Goal: Navigation & Orientation: Understand site structure

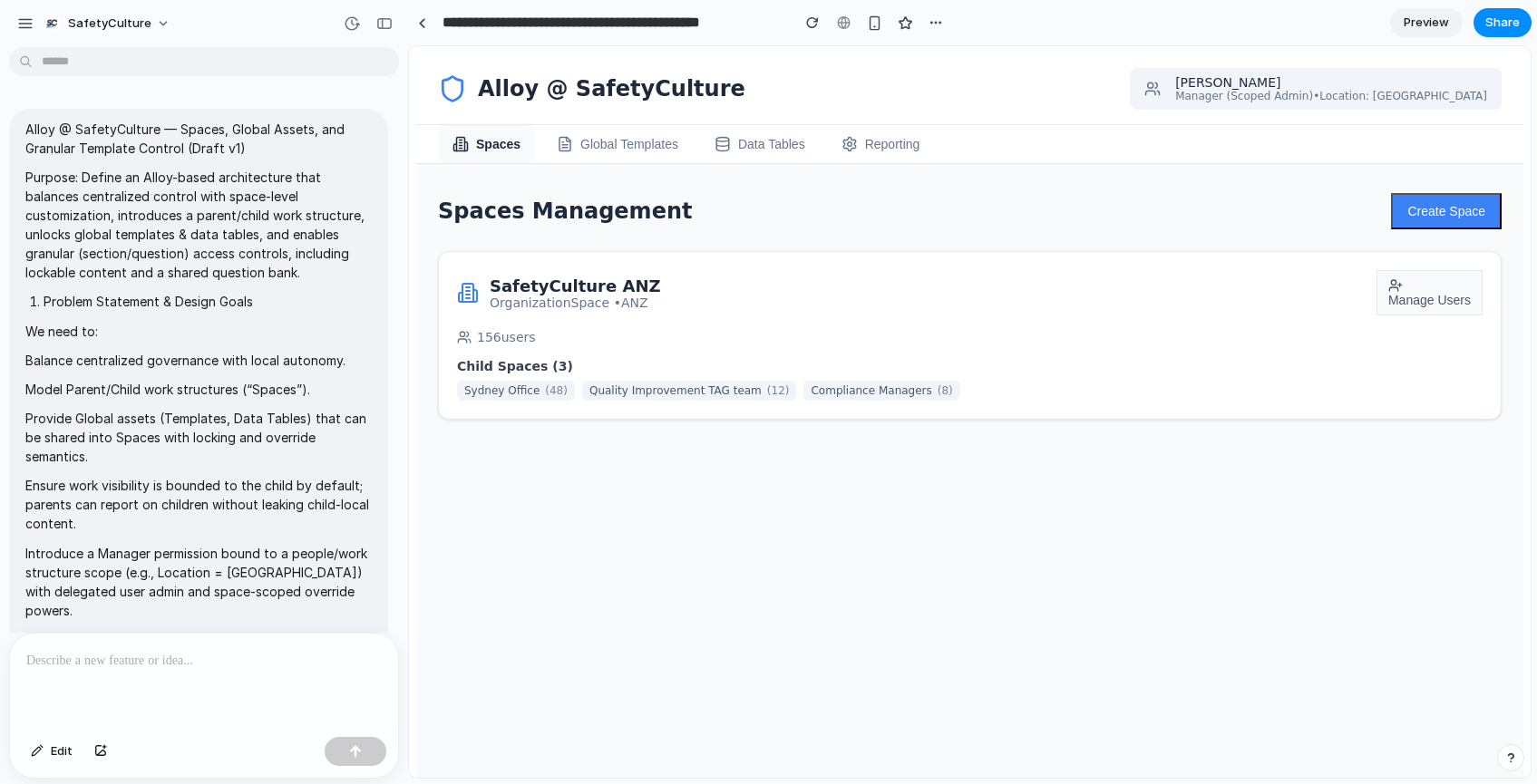
scroll to position [9618, 0]
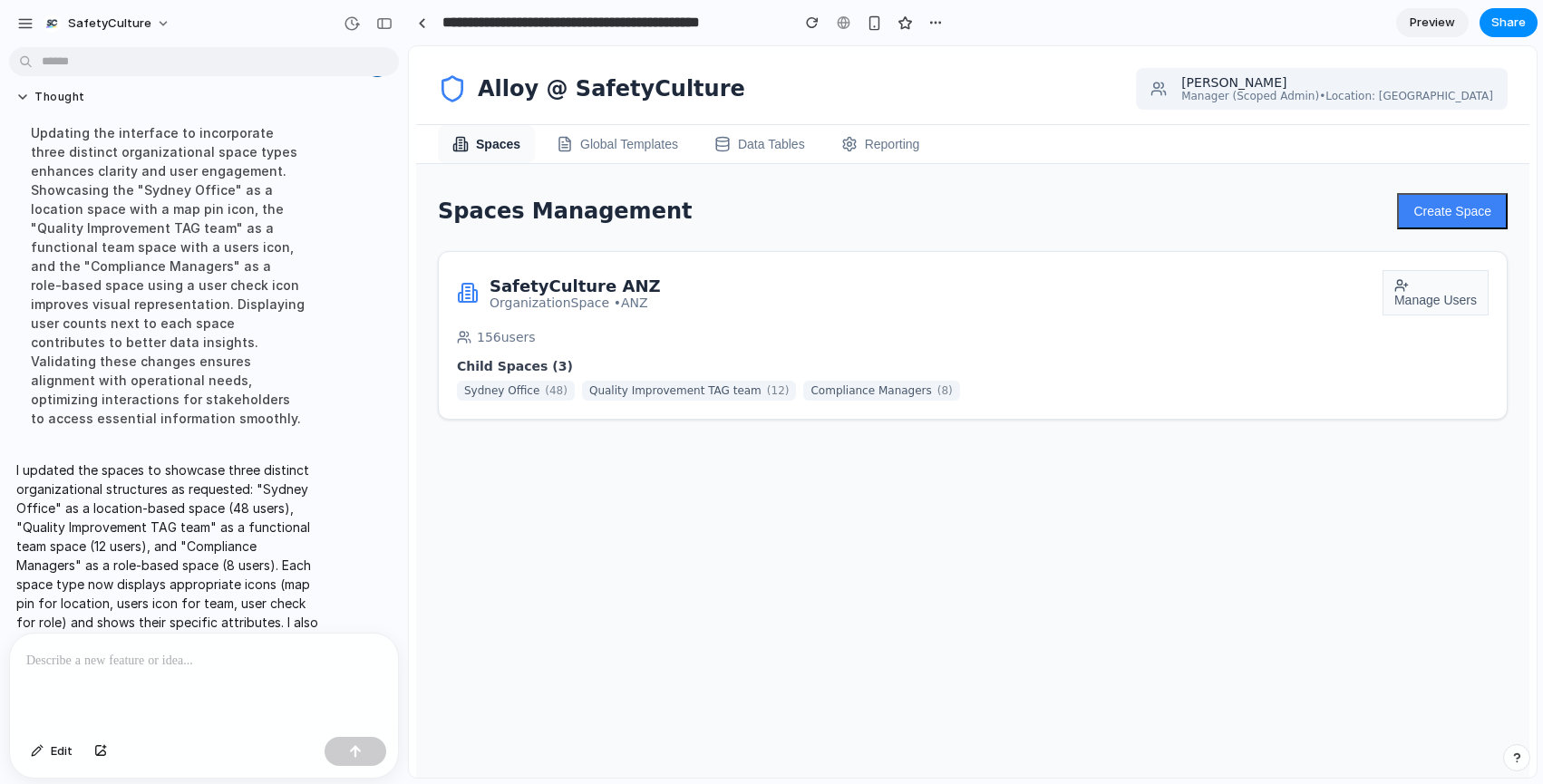
click at [636, 157] on button "Global Templates" at bounding box center [618, 144] width 151 height 38
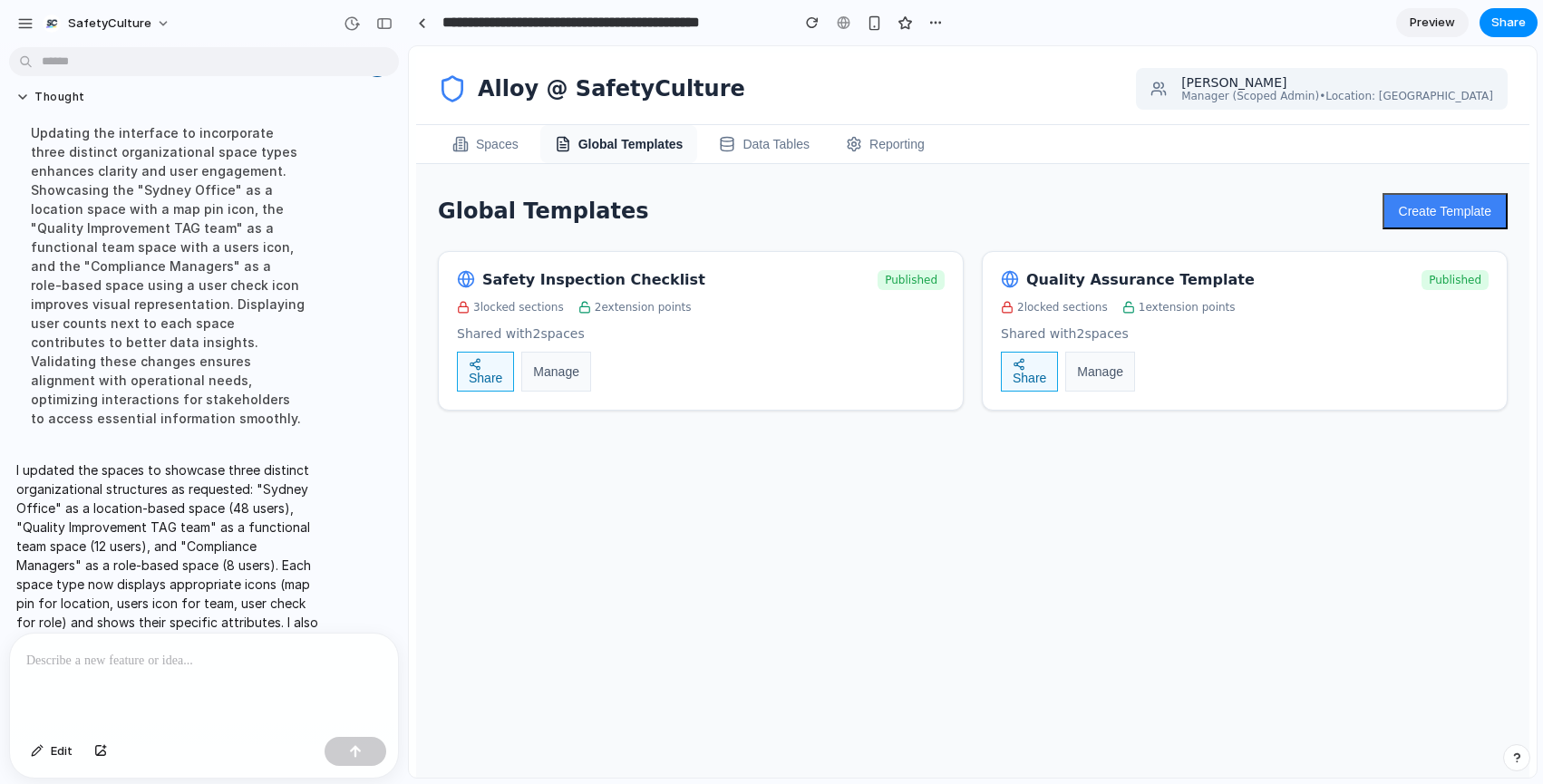
click at [600, 282] on h3 "Safety Inspection Checklist" at bounding box center [594, 279] width 223 height 18
click at [544, 373] on button "Manage" at bounding box center [556, 371] width 70 height 40
click at [528, 368] on button "Manage" at bounding box center [556, 371] width 70 height 40
click at [493, 371] on div "button" at bounding box center [486, 365] width 33 height 13
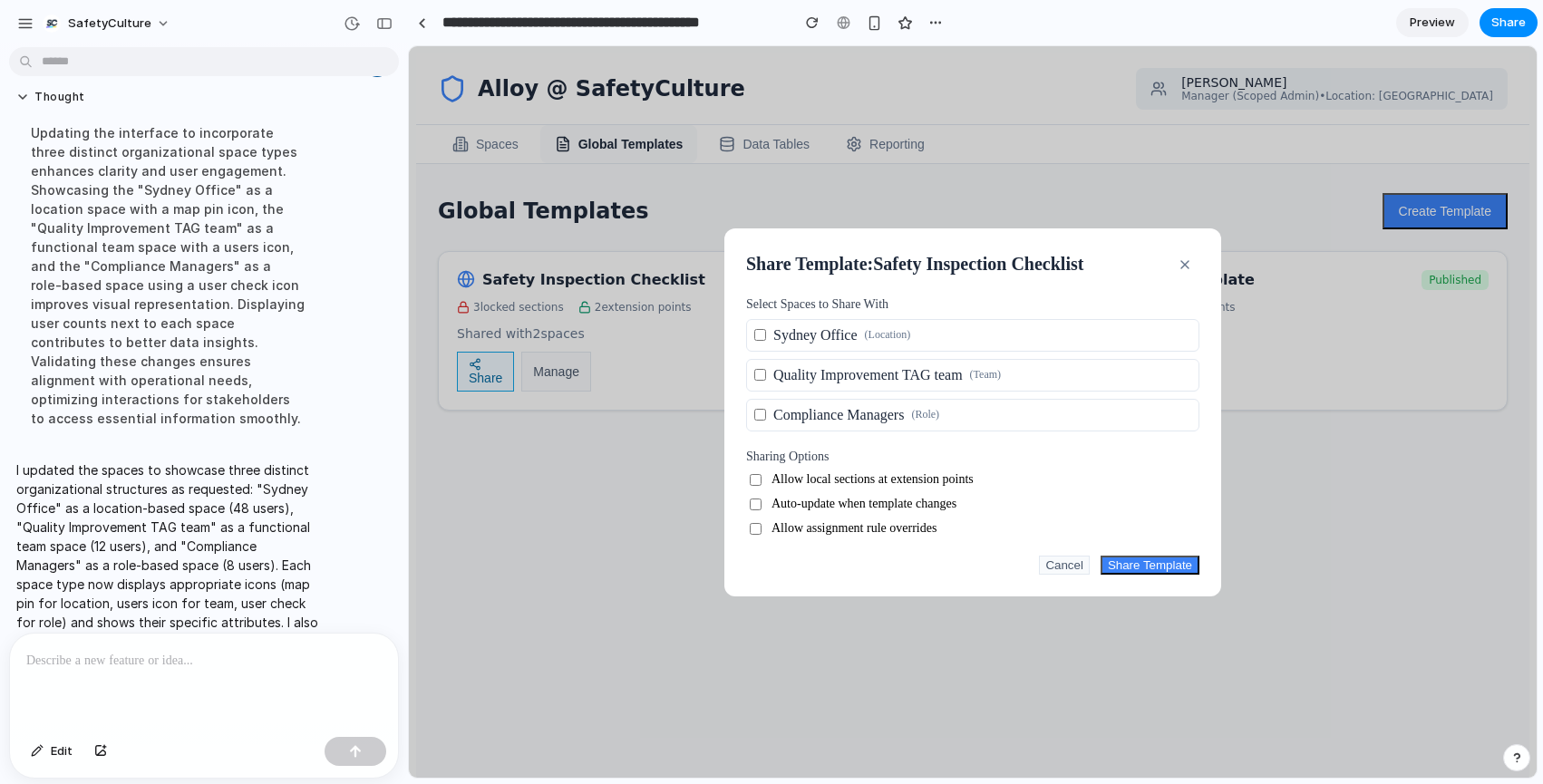
click at [1183, 258] on icon "button" at bounding box center [1185, 265] width 15 height 15
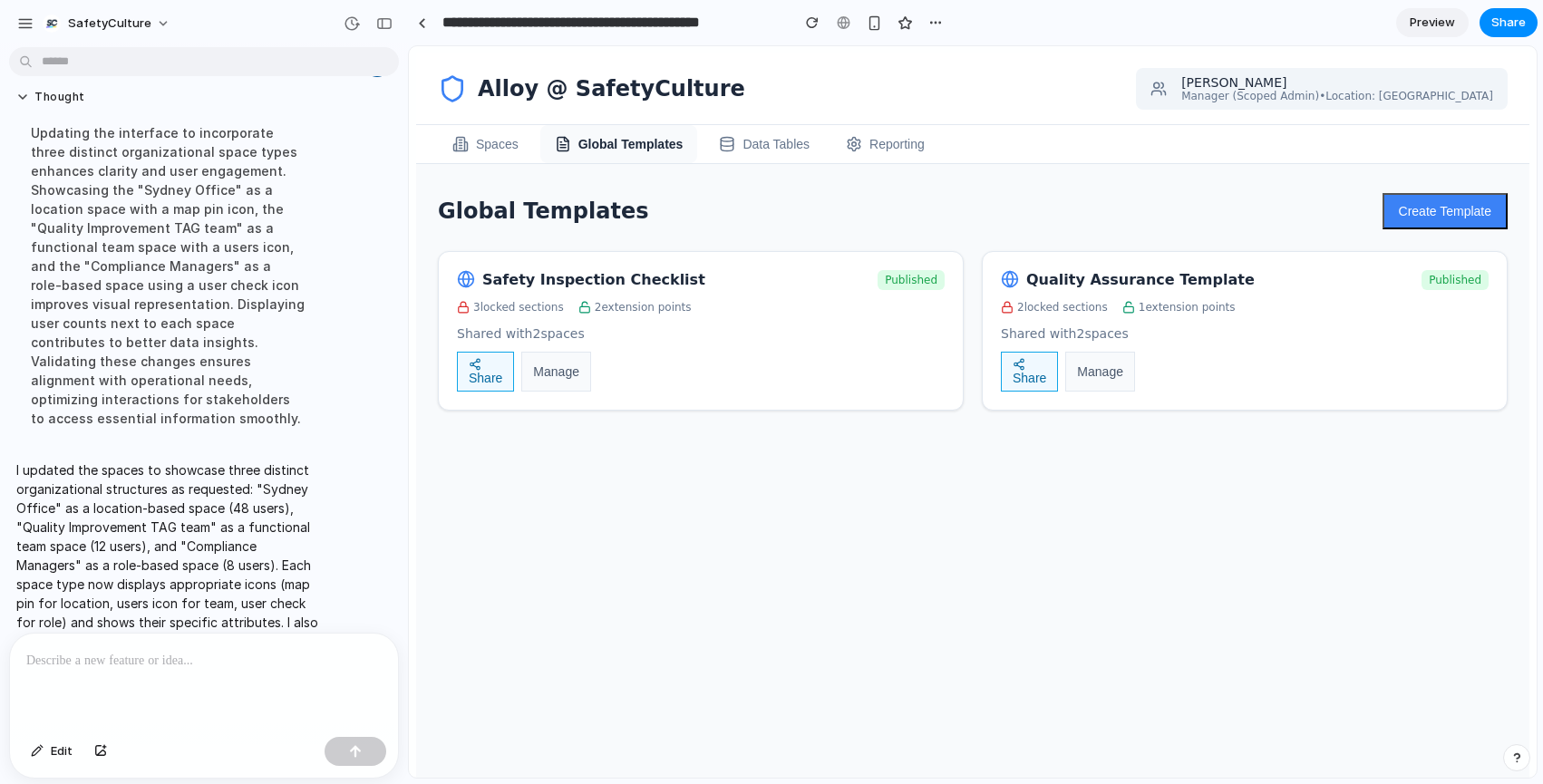
click at [777, 143] on button "Data Tables" at bounding box center [764, 144] width 120 height 38
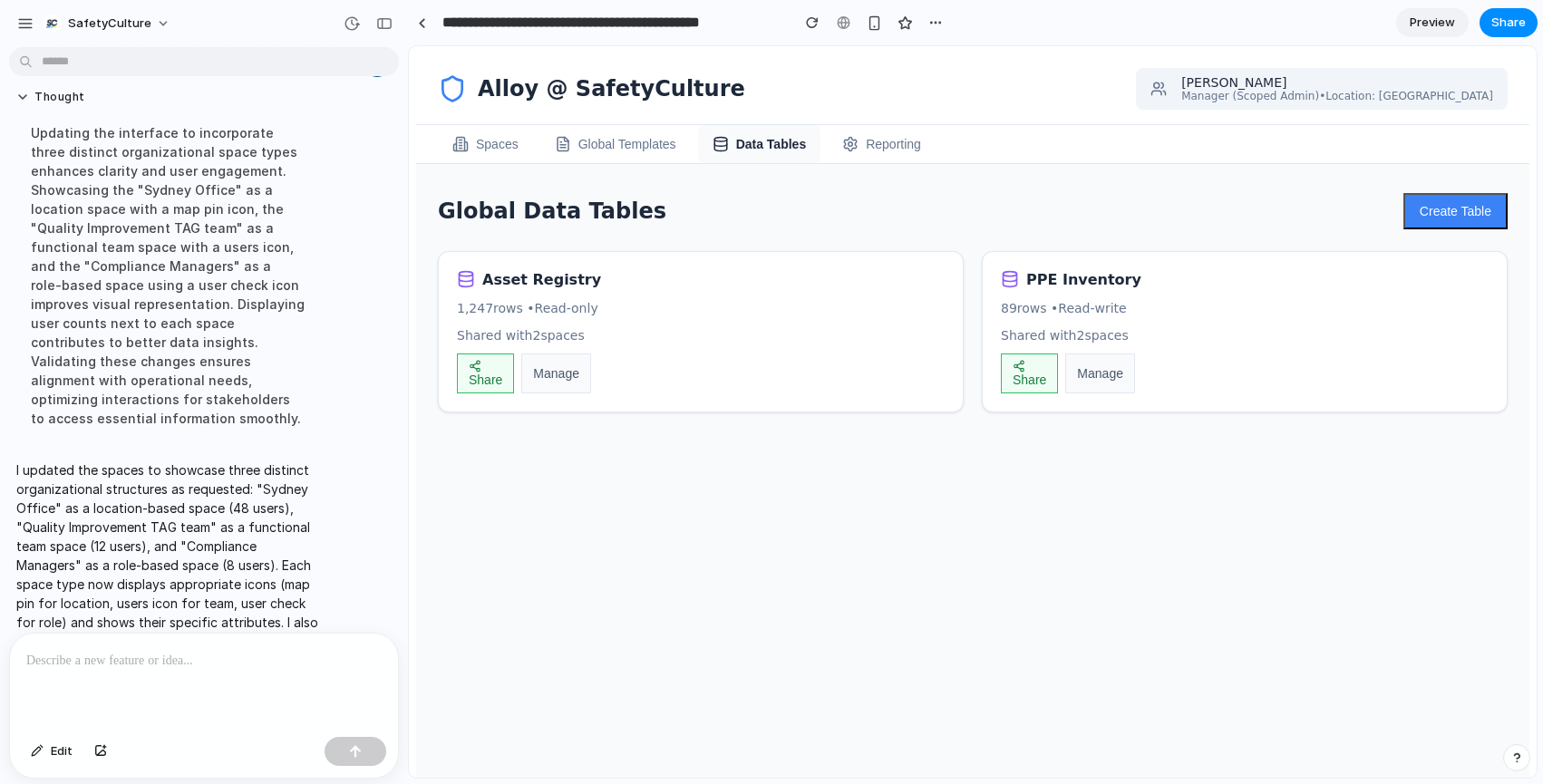
click at [494, 379] on button "Share" at bounding box center [485, 373] width 57 height 40
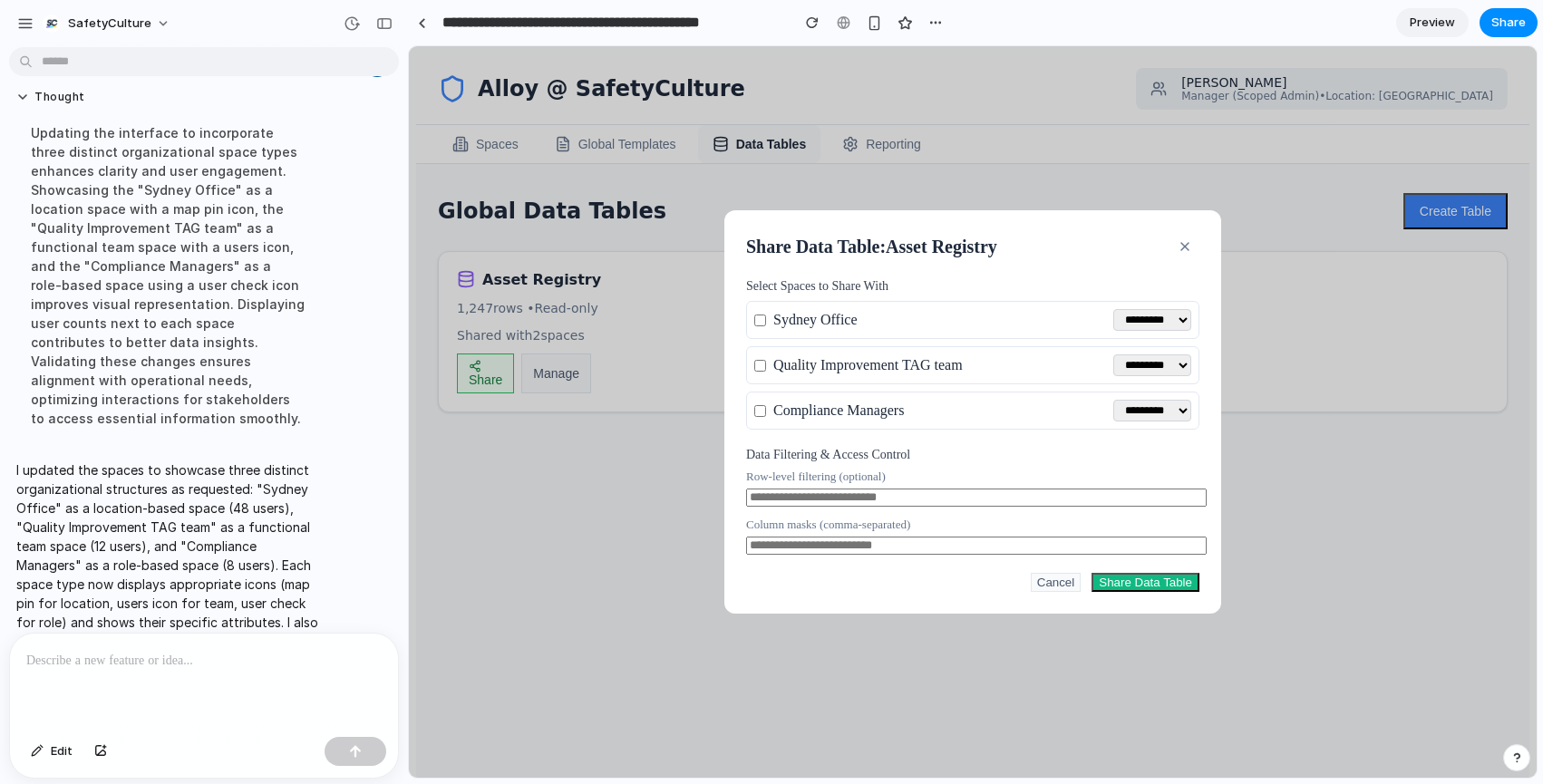
click at [1173, 246] on button "button" at bounding box center [1184, 246] width 29 height 29
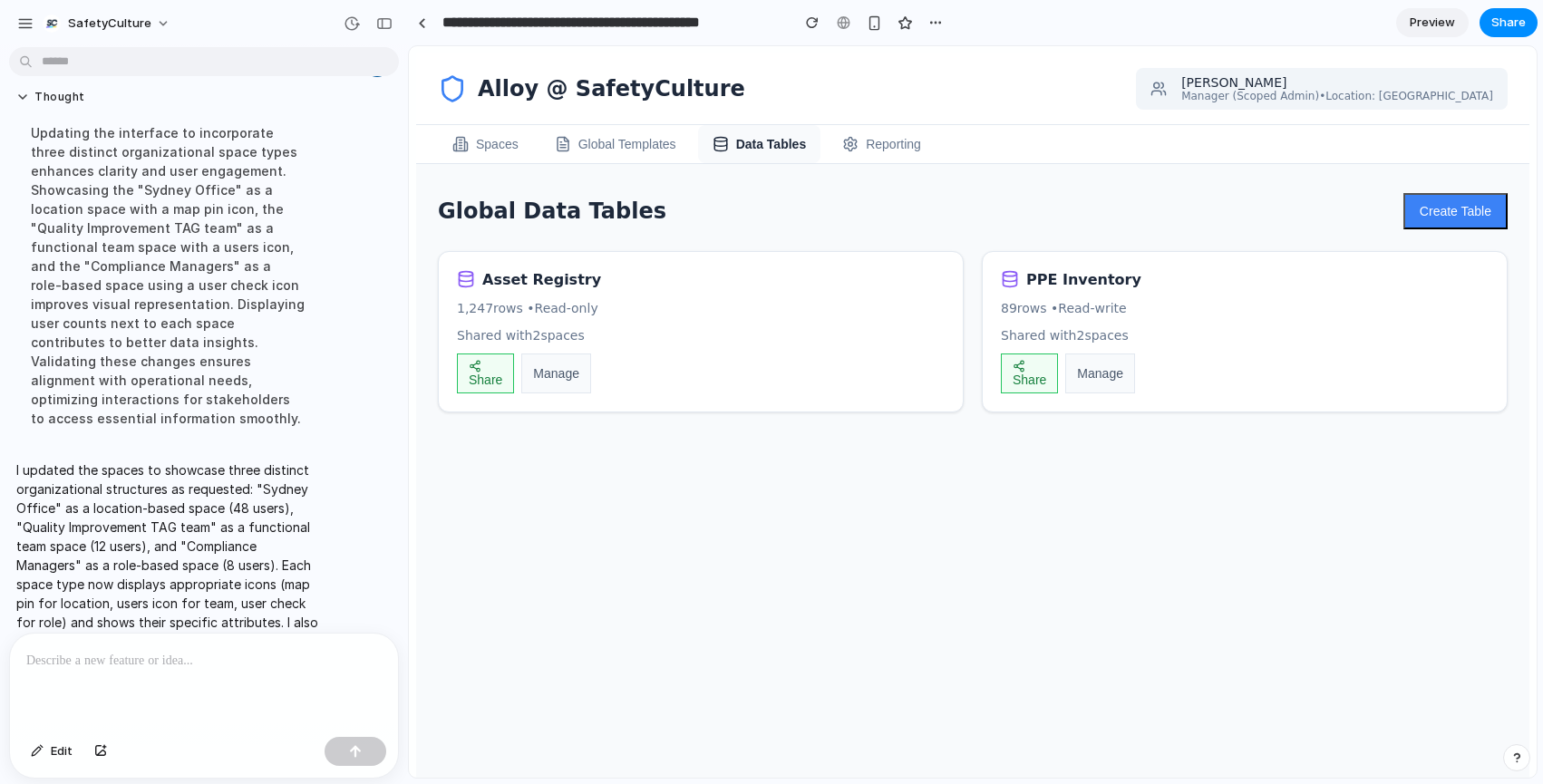
click at [1025, 273] on div "PPE Inventory" at bounding box center [1244, 278] width 487 height 18
click at [508, 361] on button "Share" at bounding box center [485, 373] width 57 height 40
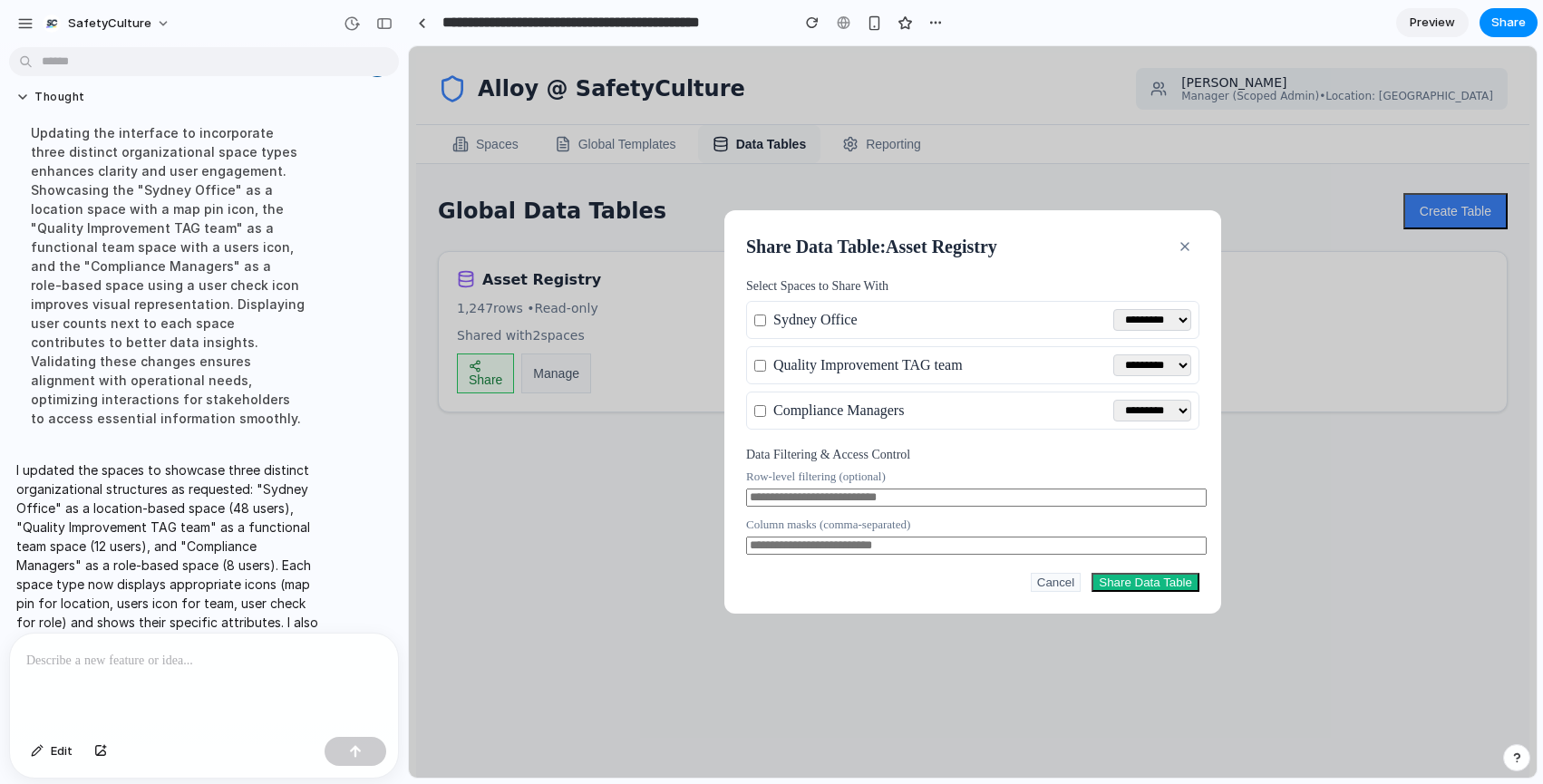
click at [1145, 323] on select "**********" at bounding box center [1152, 319] width 78 height 21
click at [1113, 309] on select "**********" at bounding box center [1152, 319] width 78 height 21
click at [1181, 243] on icon "button" at bounding box center [1185, 246] width 7 height 7
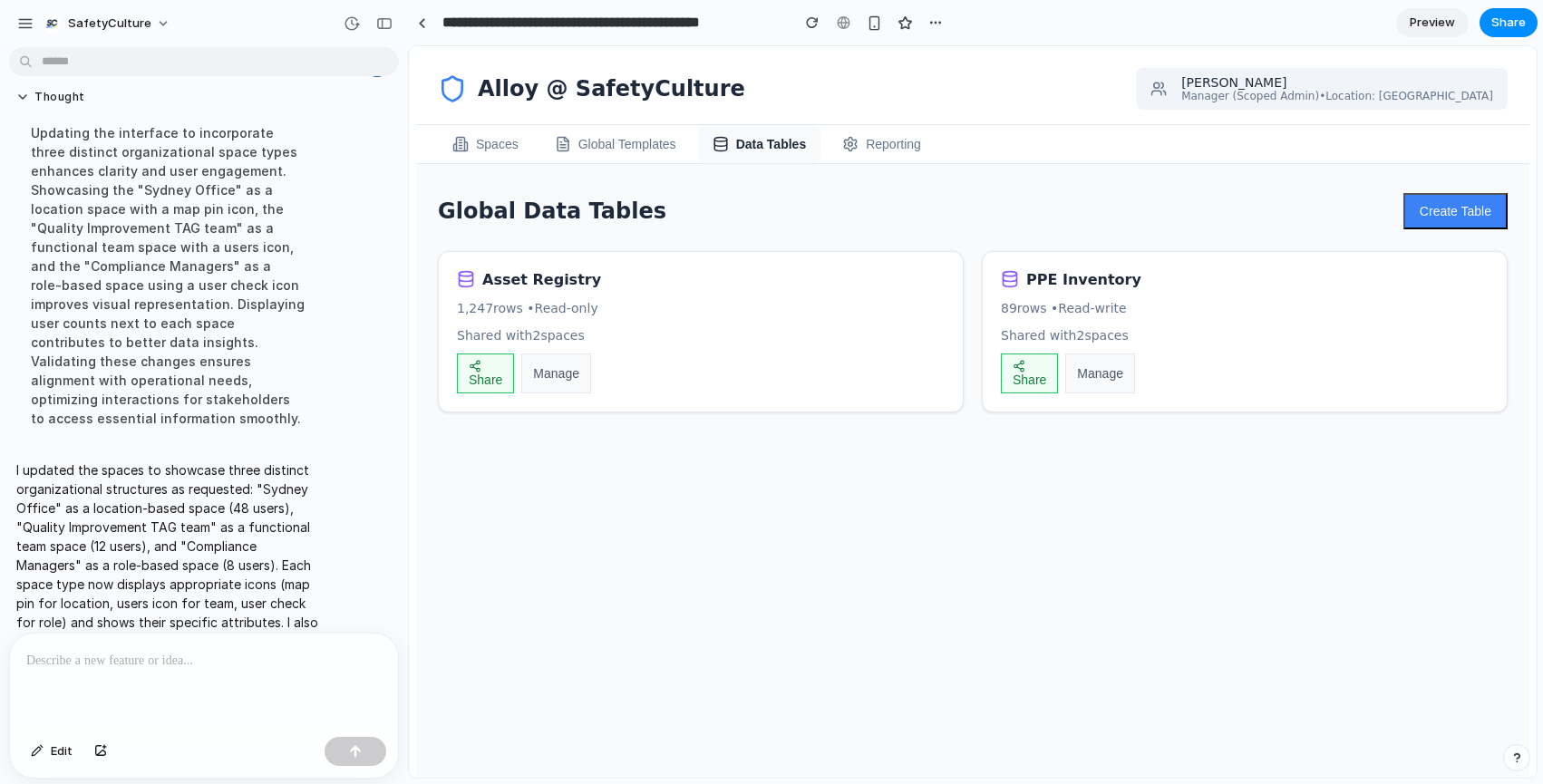
click at [881, 142] on button "Reporting" at bounding box center [882, 144] width 108 height 38
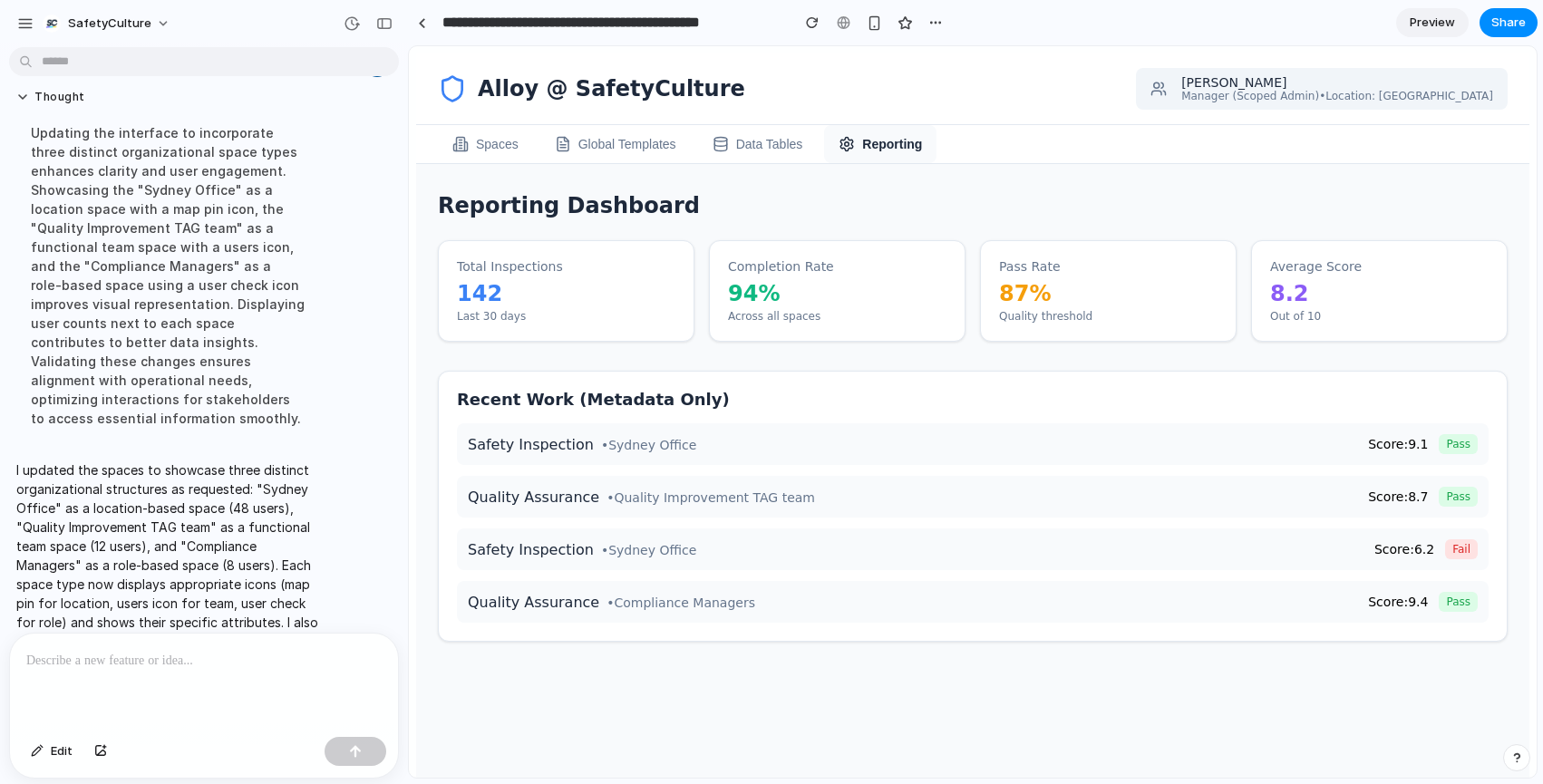
click at [752, 148] on button "Data Tables" at bounding box center [758, 144] width 120 height 38
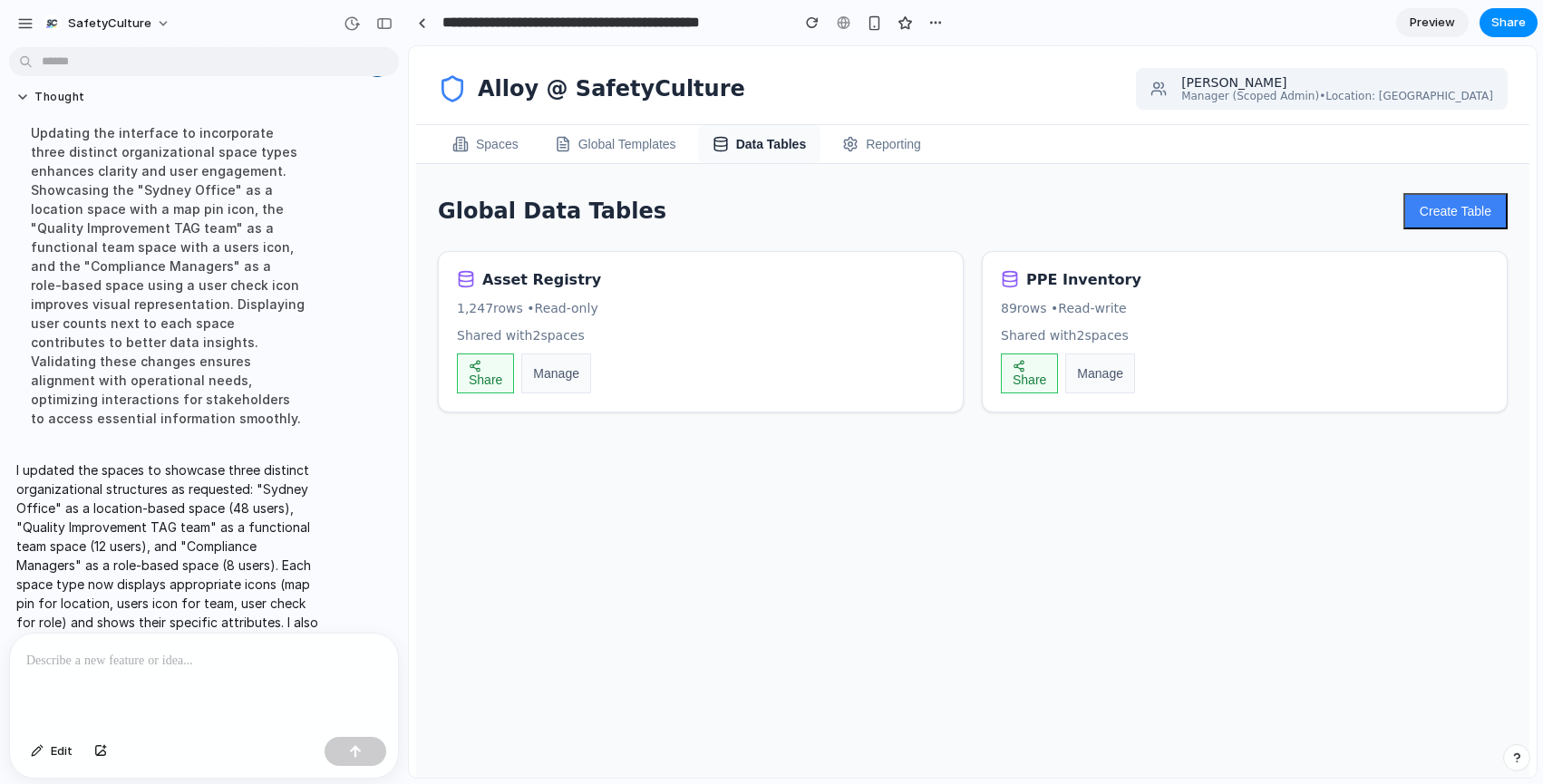
click at [494, 373] on div "button" at bounding box center [486, 366] width 33 height 13
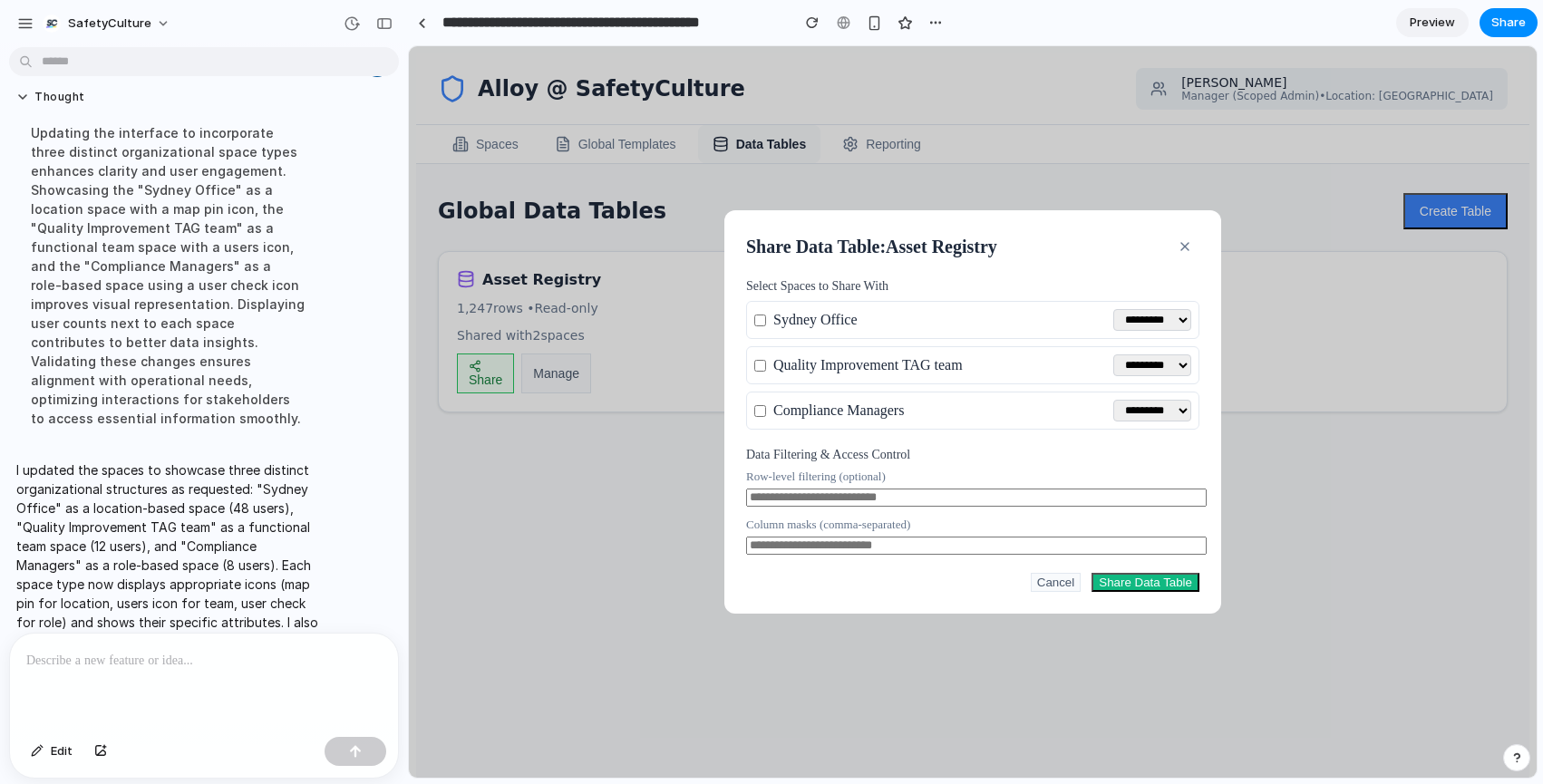
click at [1183, 243] on icon "button" at bounding box center [1185, 246] width 15 height 15
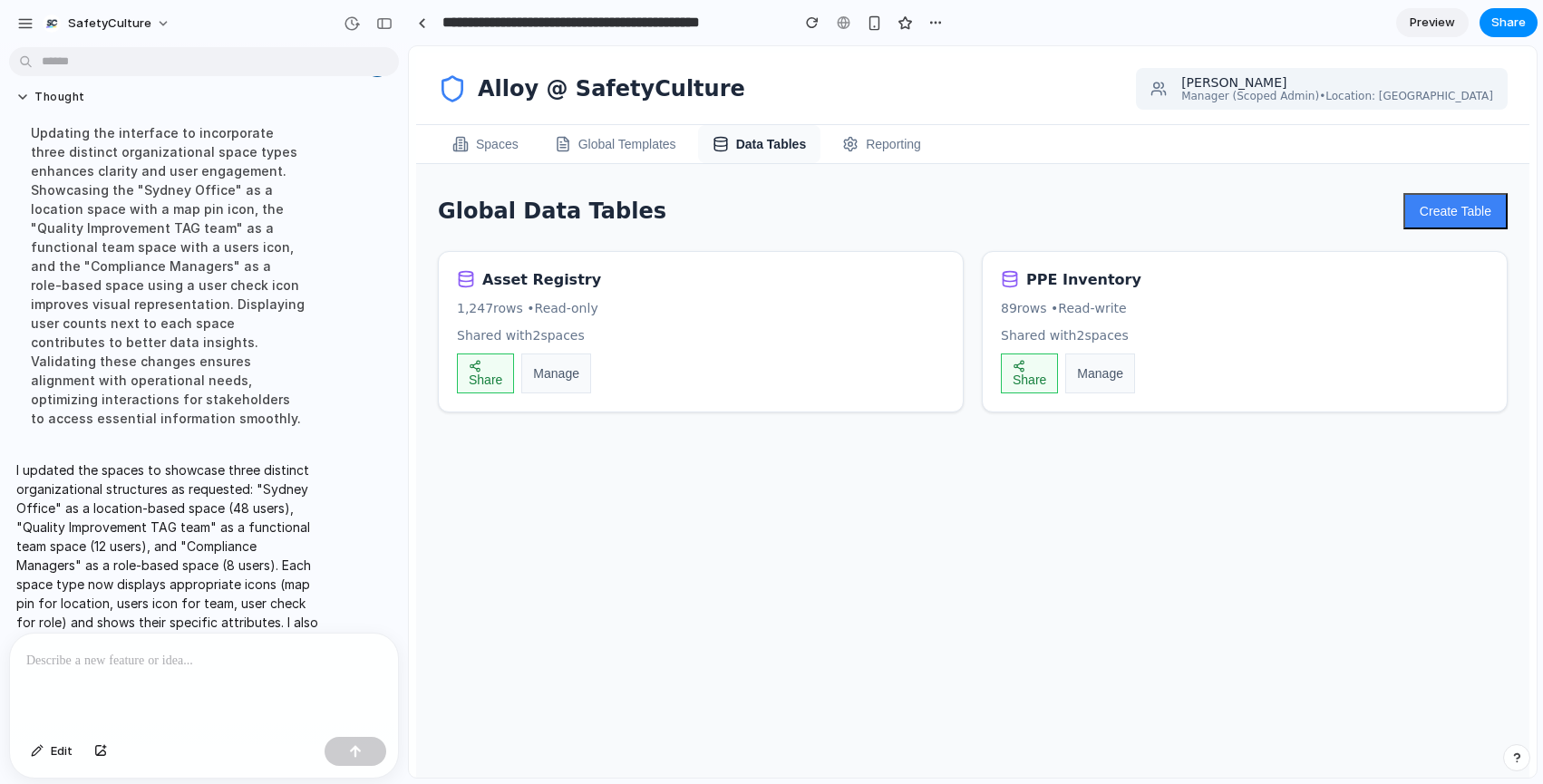
click at [636, 140] on button "Global Templates" at bounding box center [616, 144] width 151 height 38
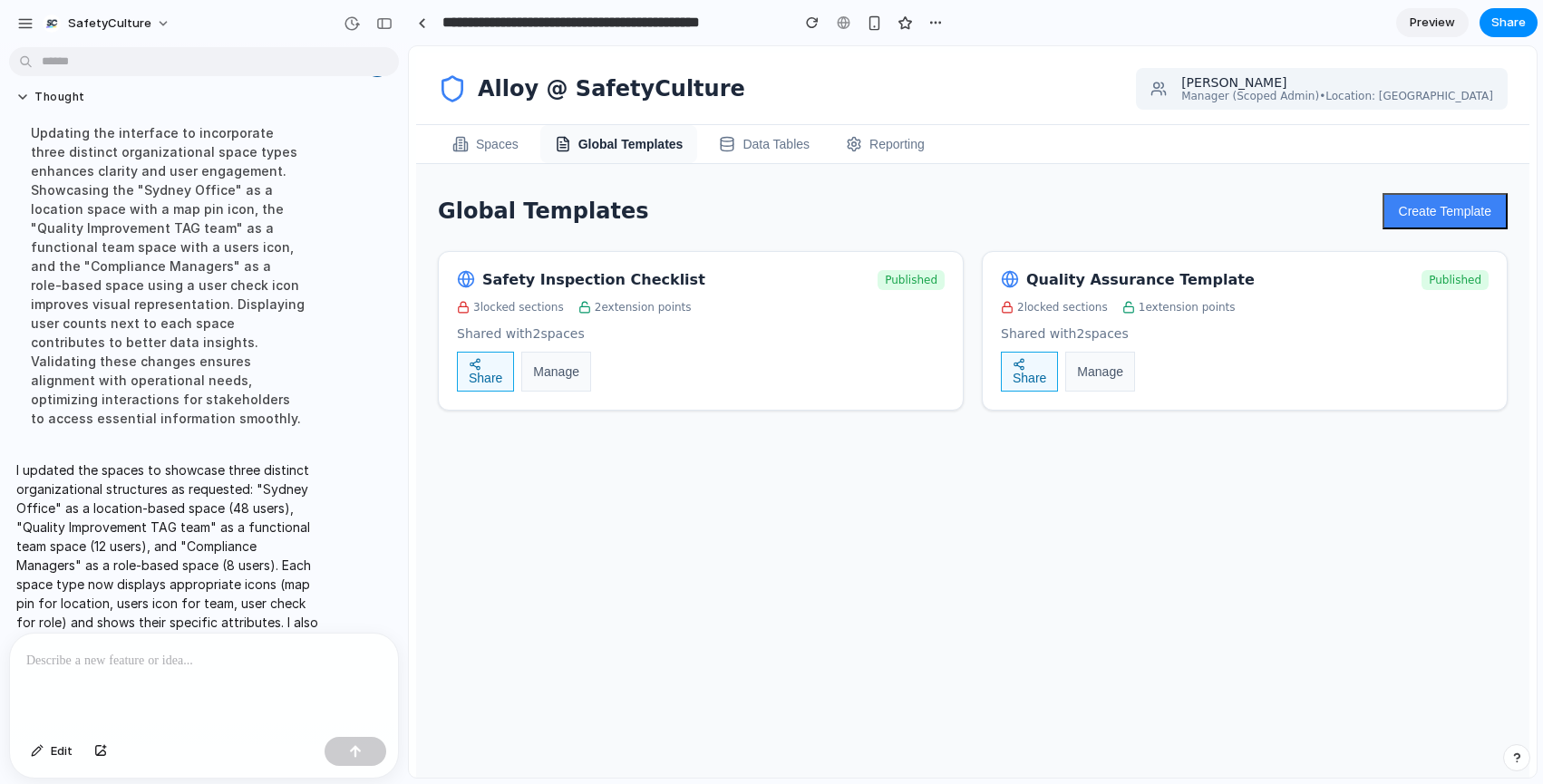
click at [487, 372] on button "Share" at bounding box center [485, 371] width 57 height 40
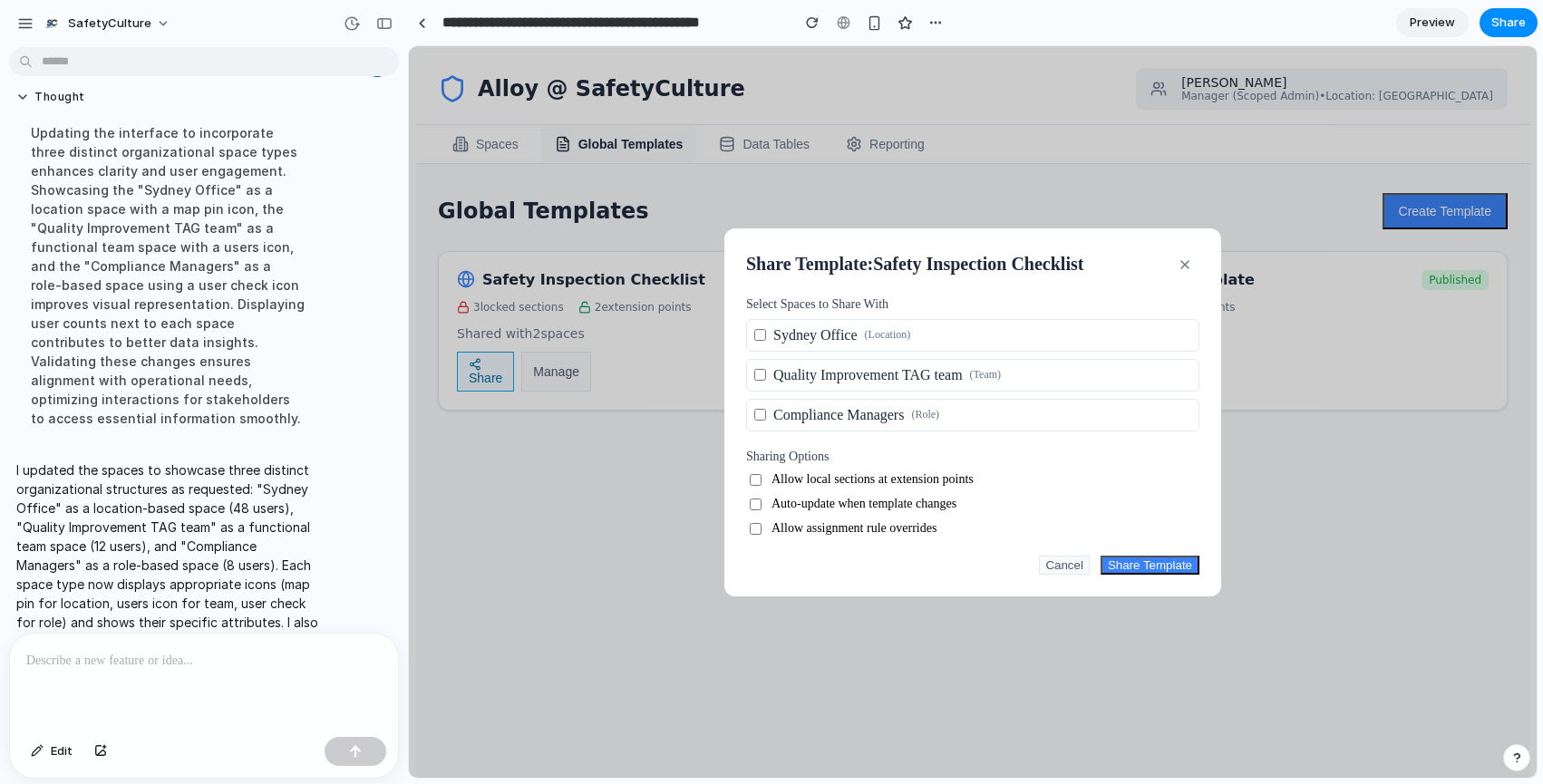
click at [1190, 258] on icon "button" at bounding box center [1185, 265] width 15 height 15
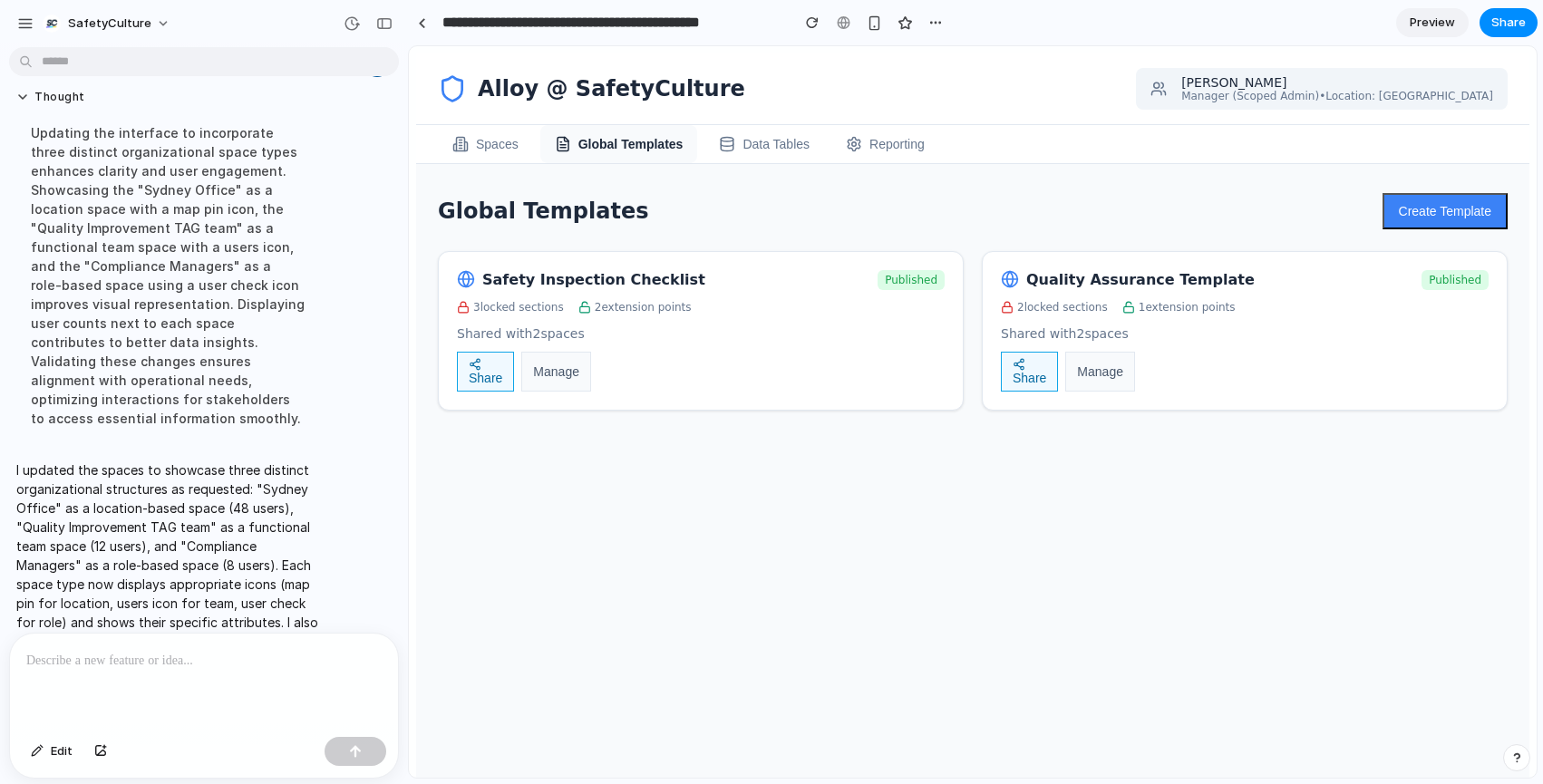
click at [465, 154] on button "Spaces" at bounding box center [486, 144] width 95 height 38
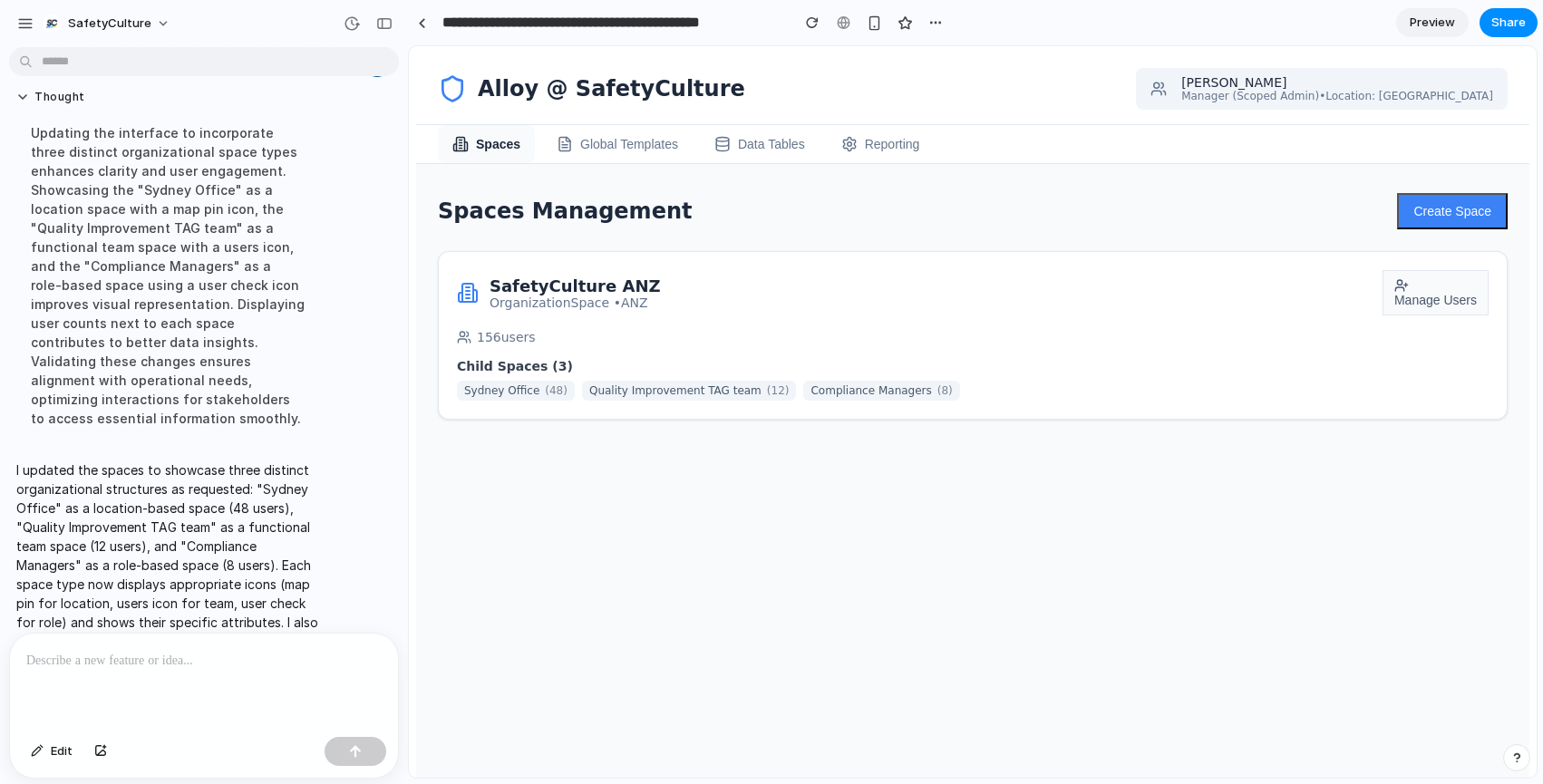
click at [551, 274] on div "SafetyCulture ANZ Organization Space • ANZ Manage Users" at bounding box center [972, 292] width 1031 height 46
click at [551, 289] on h3 "SafetyCulture ANZ" at bounding box center [575, 286] width 171 height 19
click at [719, 298] on div "SafetyCulture ANZ Organization Space • ANZ Manage Users" at bounding box center [972, 292] width 1031 height 46
click at [898, 161] on button "Reporting" at bounding box center [881, 144] width 108 height 38
